Goal: Task Accomplishment & Management: Manage account settings

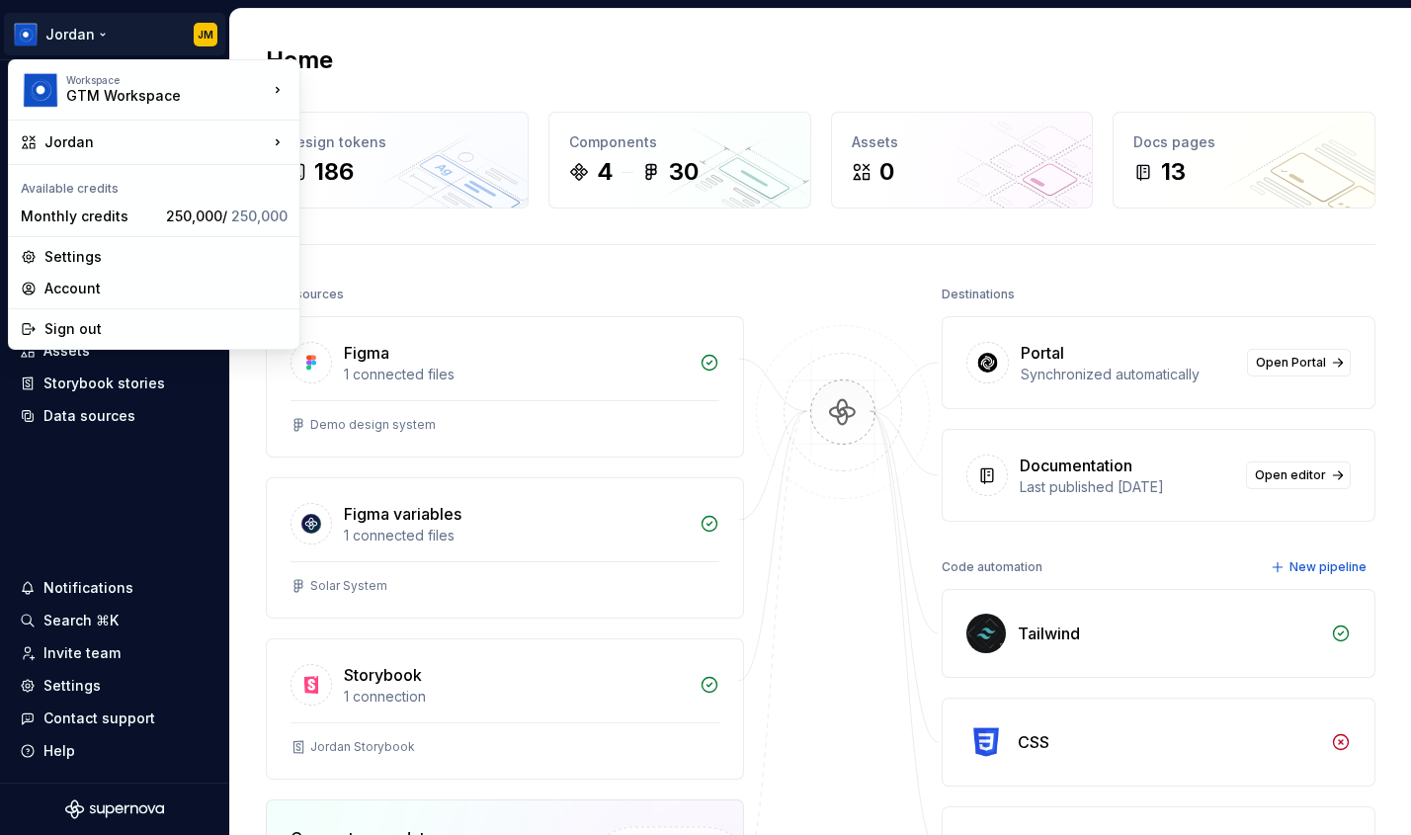
click at [181, 541] on html "Jordan JM Home Documentation Analytics Code automation Dataset Default Design t…" at bounding box center [705, 417] width 1411 height 835
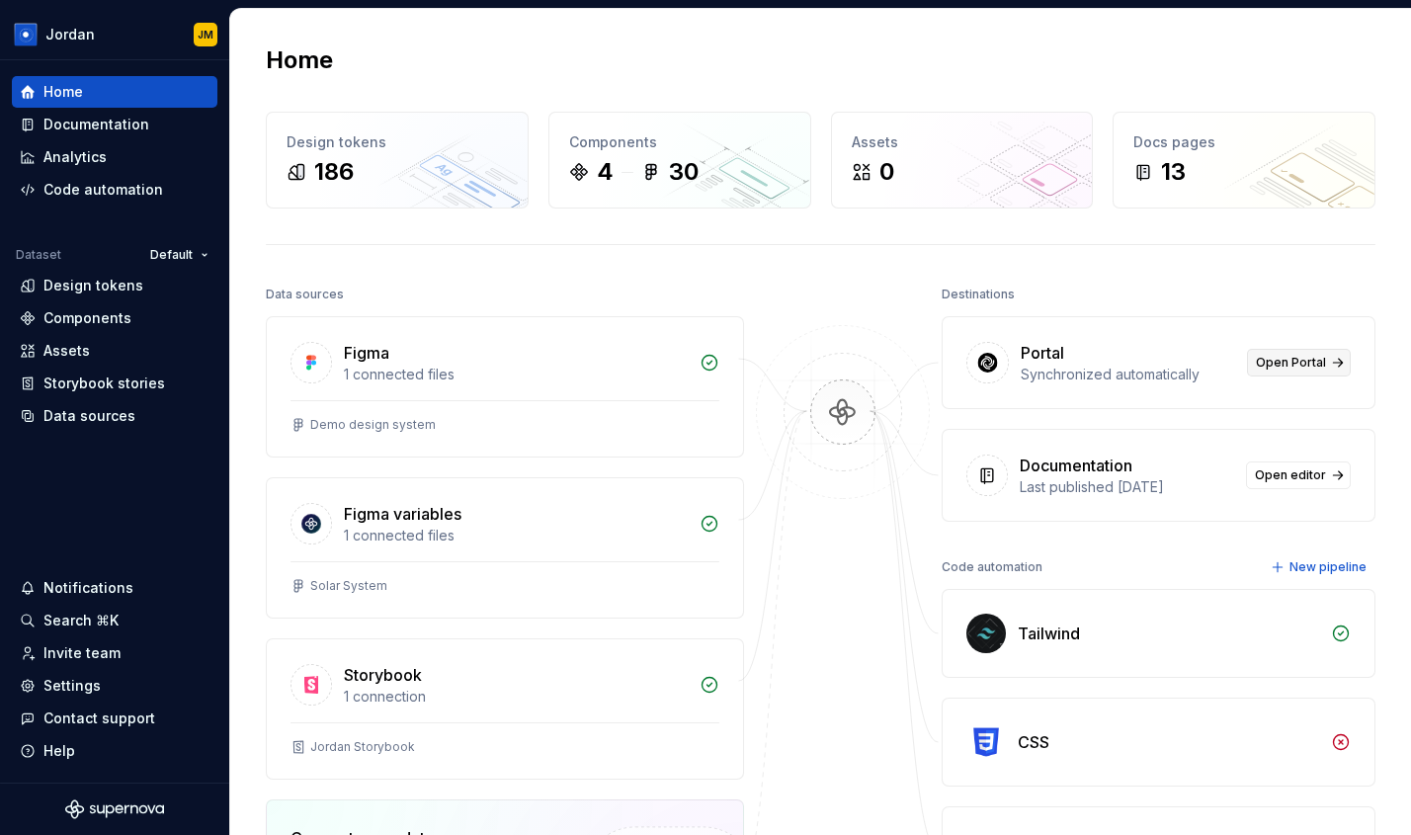
click at [1287, 367] on span "Open Portal" at bounding box center [1291, 363] width 70 height 16
click at [114, 693] on div "Settings" at bounding box center [115, 686] width 190 height 20
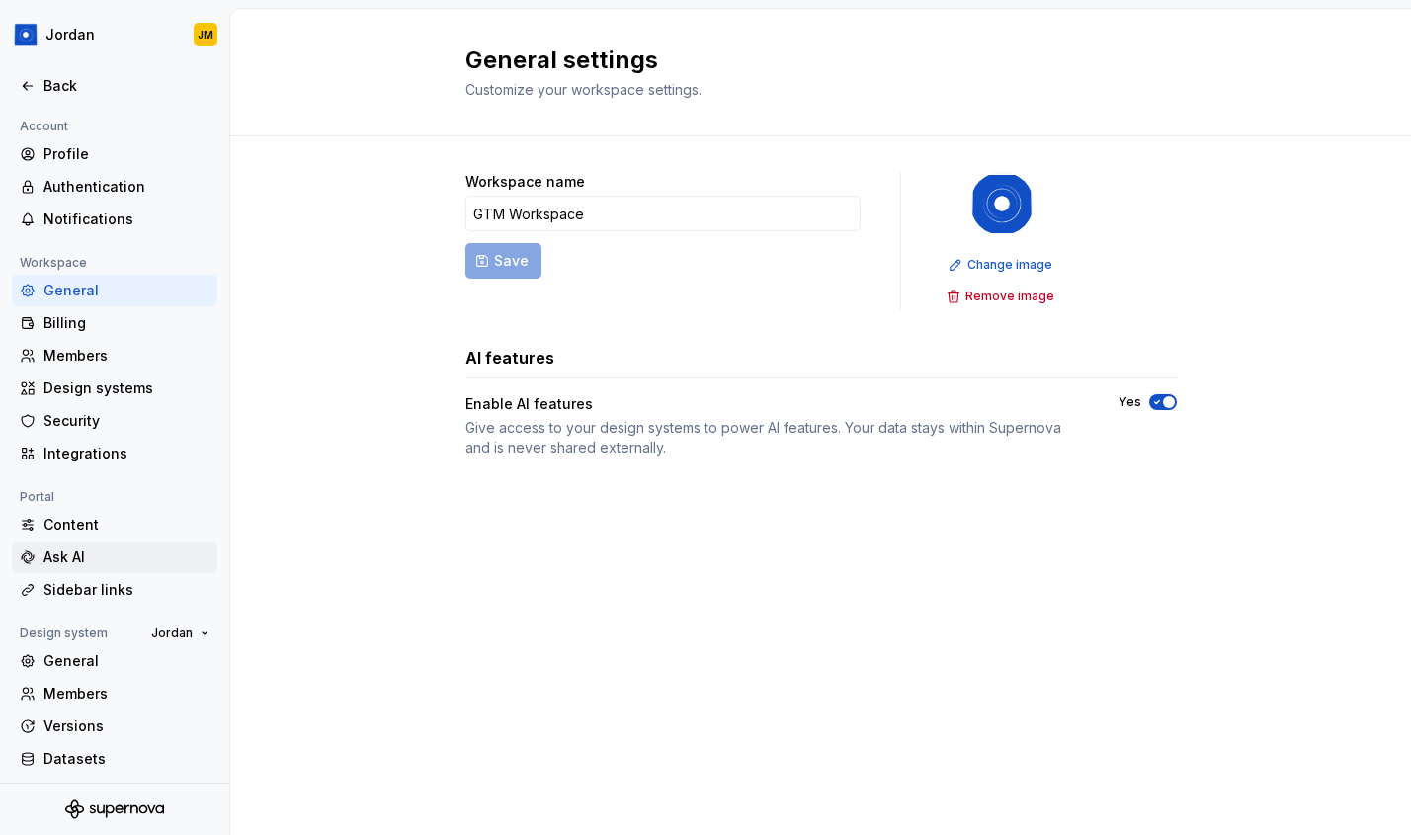
scroll to position [36, 0]
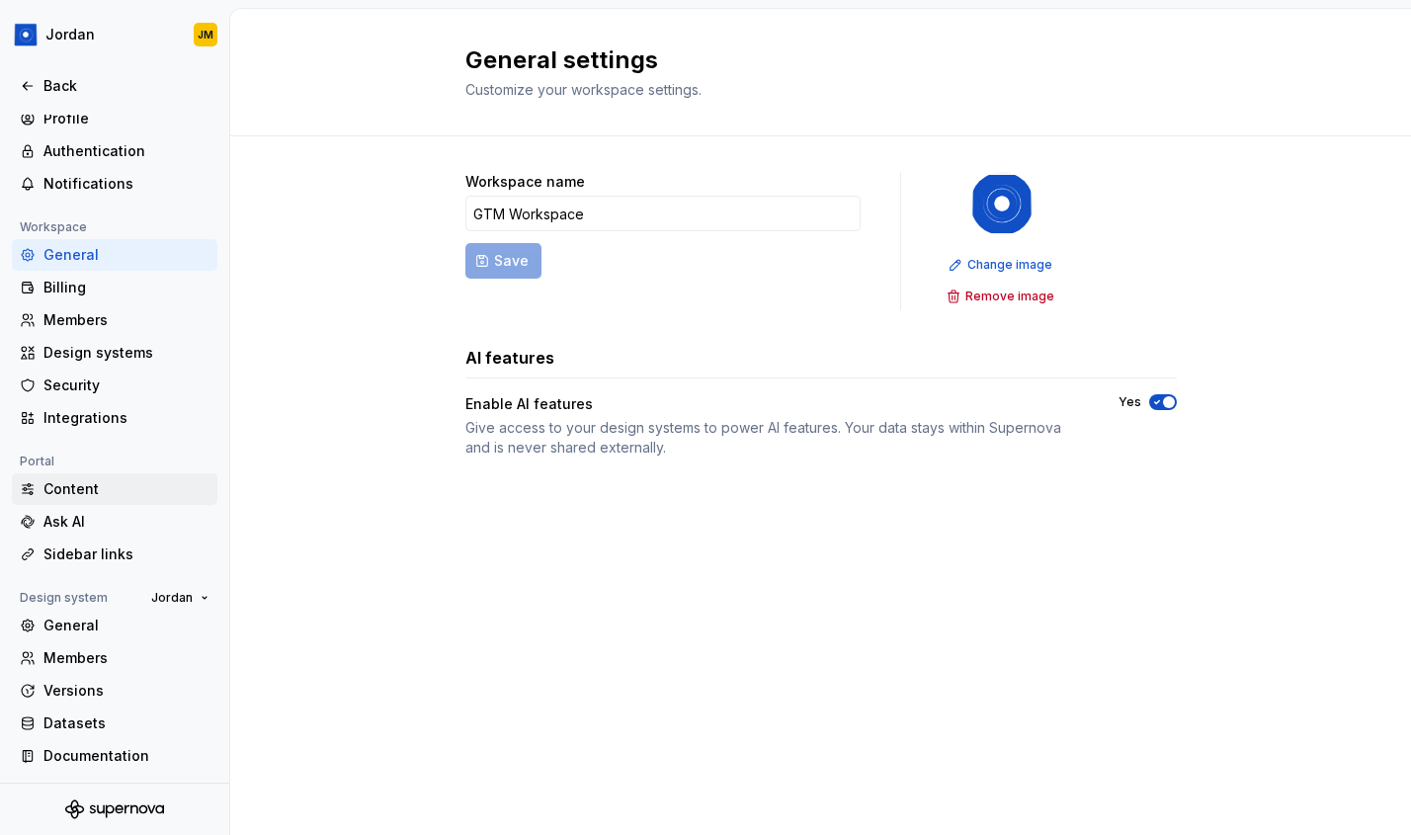
click at [97, 491] on div "Content" at bounding box center [126, 489] width 166 height 20
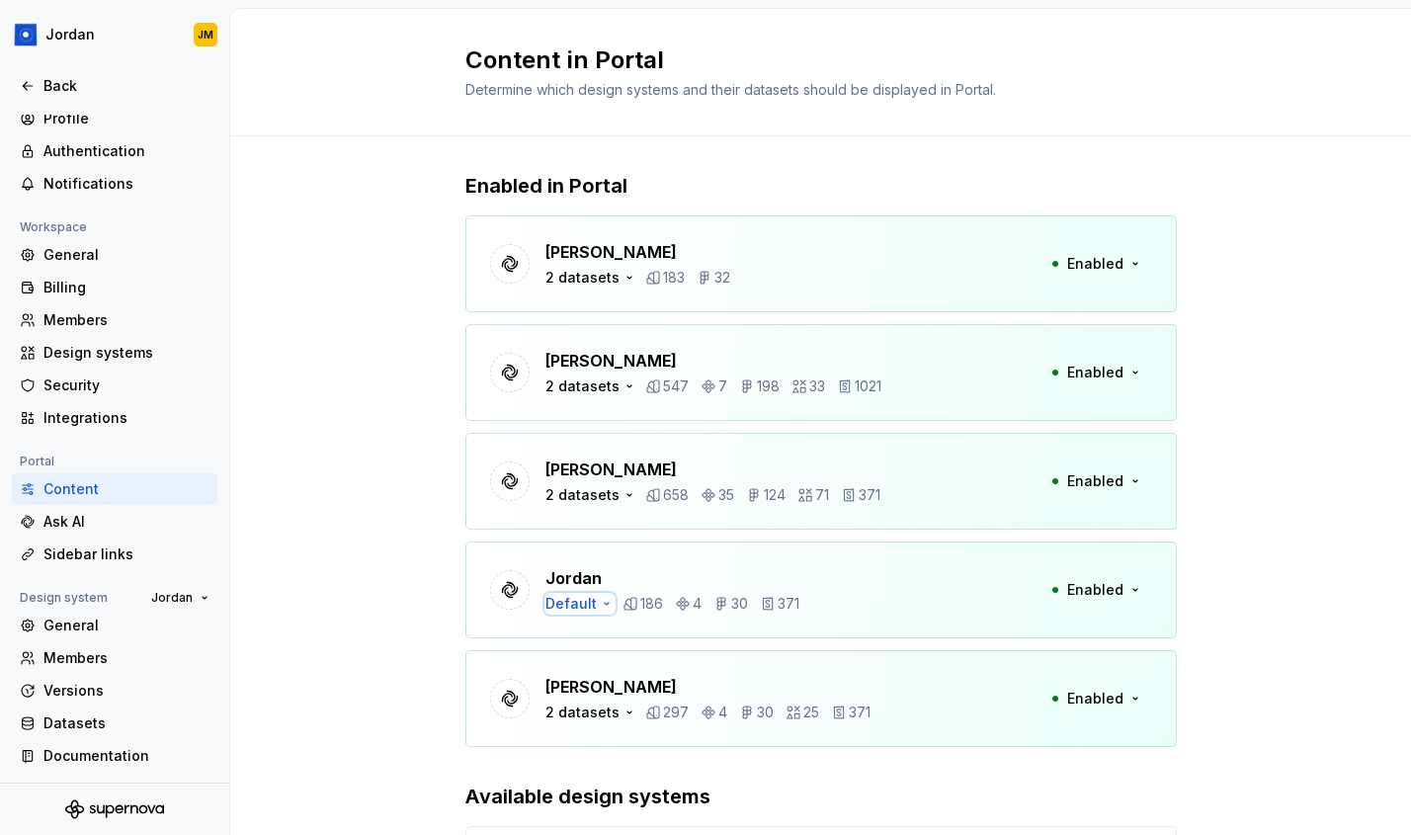
click at [605, 604] on icon "button" at bounding box center [607, 604] width 16 height 16
